Goal: Check status: Check status

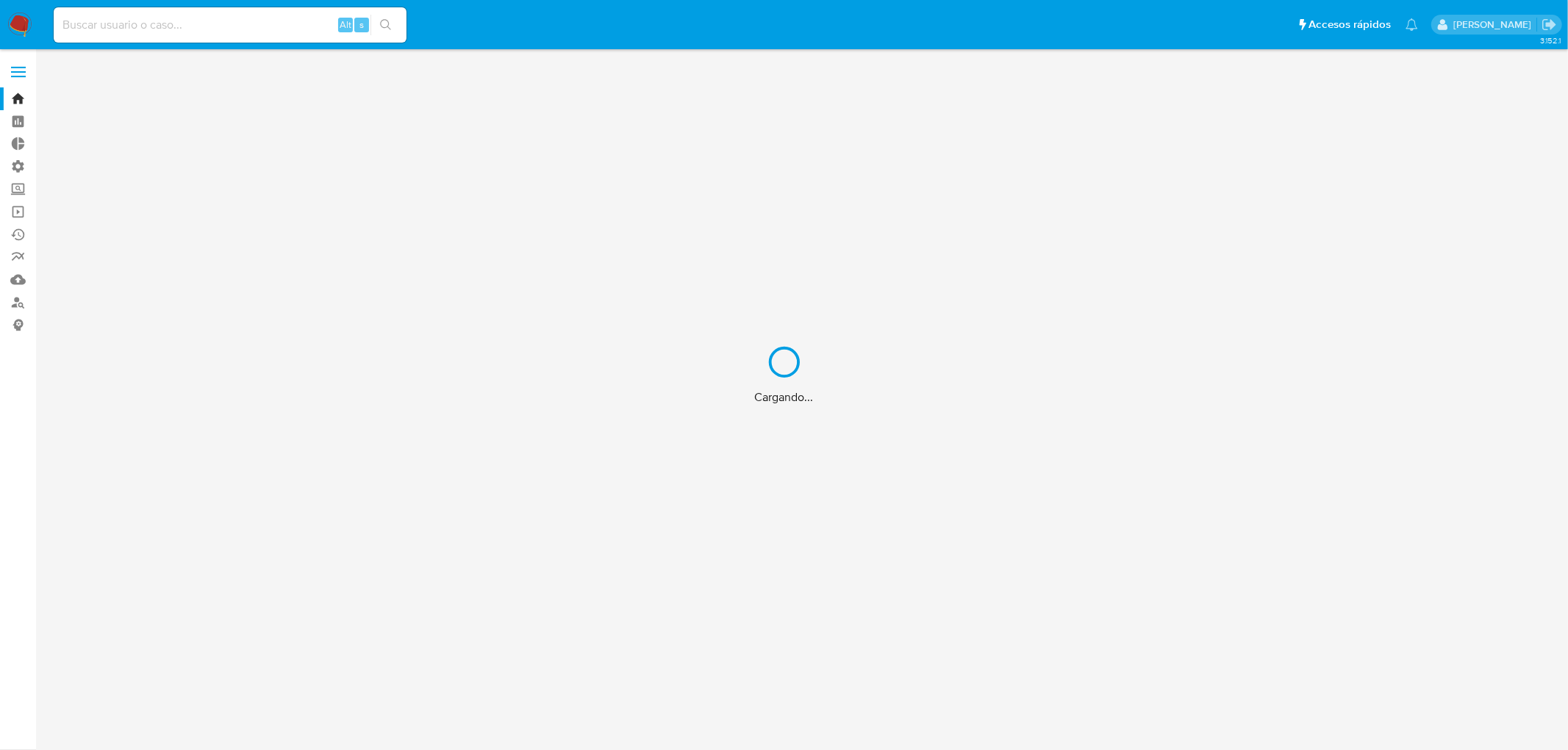
click at [247, 20] on div "Cargando..." at bounding box center [784, 375] width 1568 height 750
click at [246, 30] on div "Cargando..." at bounding box center [784, 375] width 1568 height 750
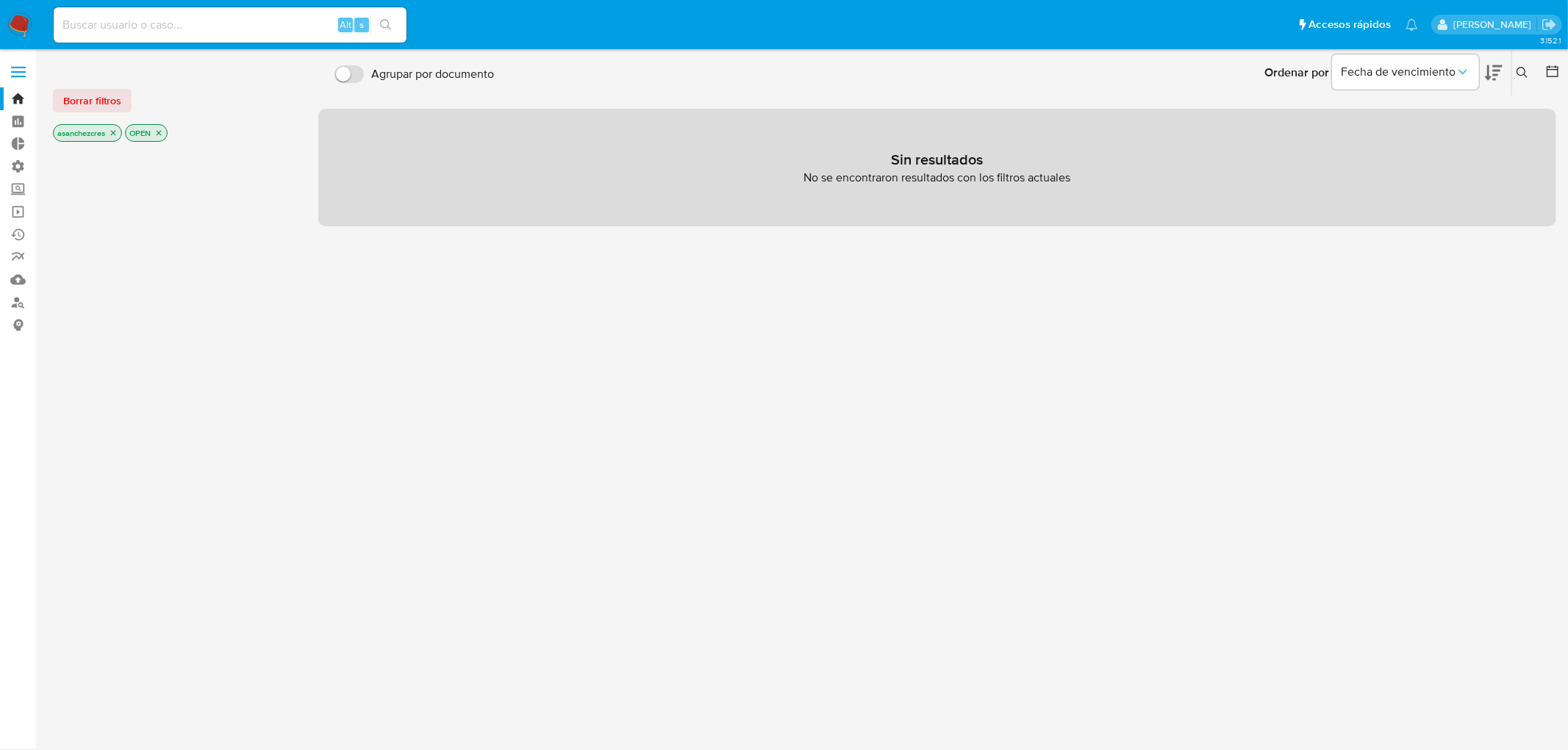
click at [170, 24] on input at bounding box center [230, 25] width 353 height 19
paste input "2011960273"
type input "2011960273"
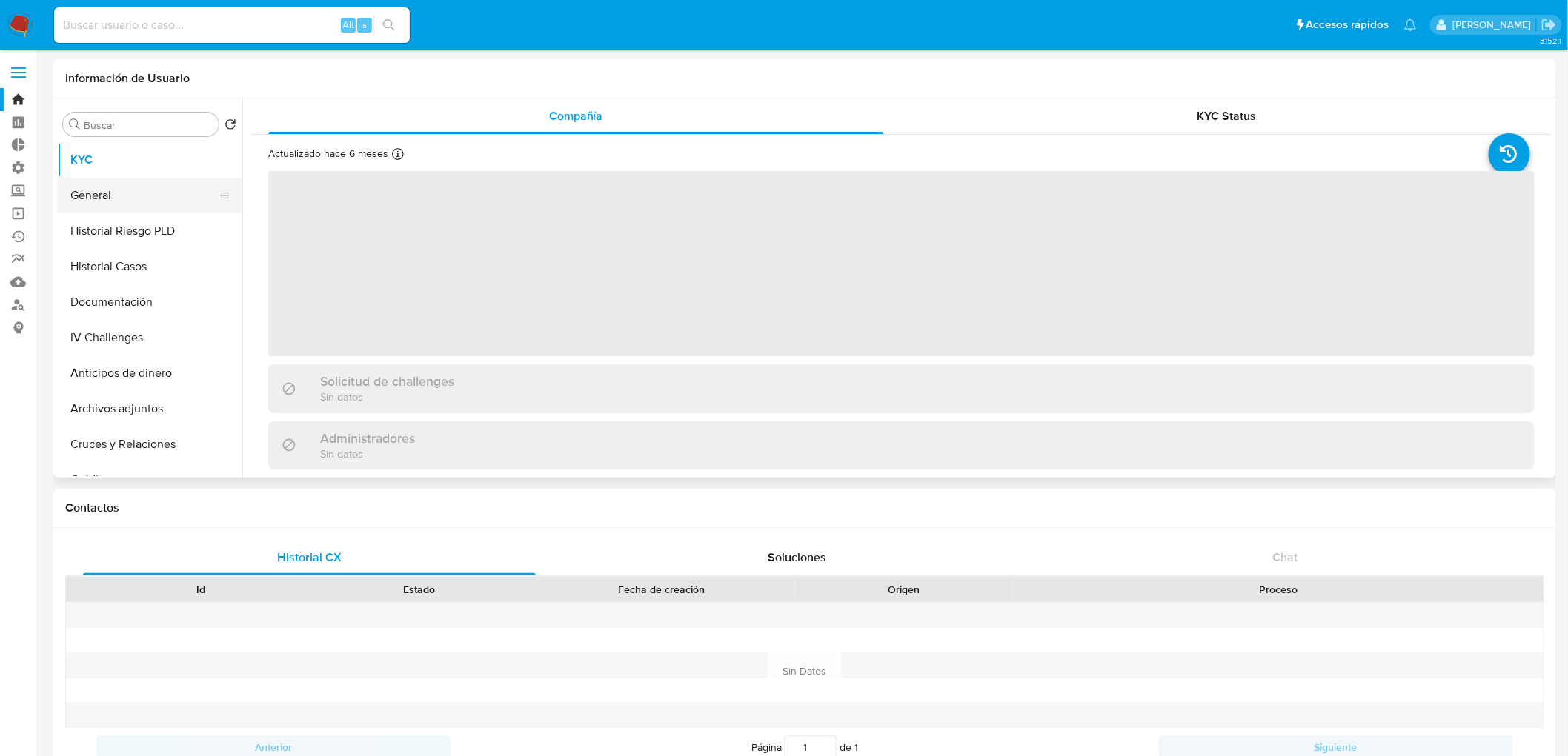
click at [113, 192] on button "General" at bounding box center [144, 195] width 174 height 36
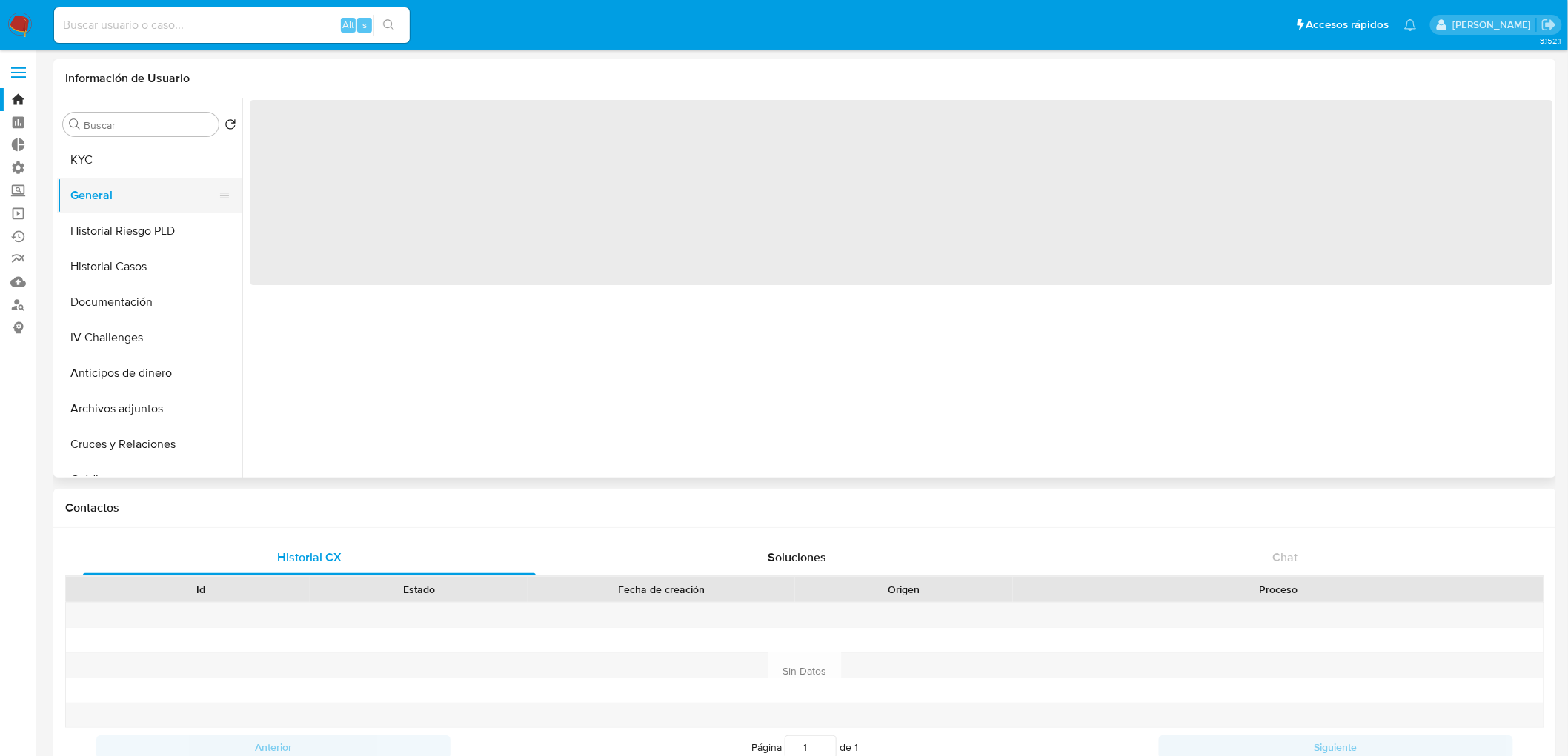
select select "10"
